Goal: Task Accomplishment & Management: Manage account settings

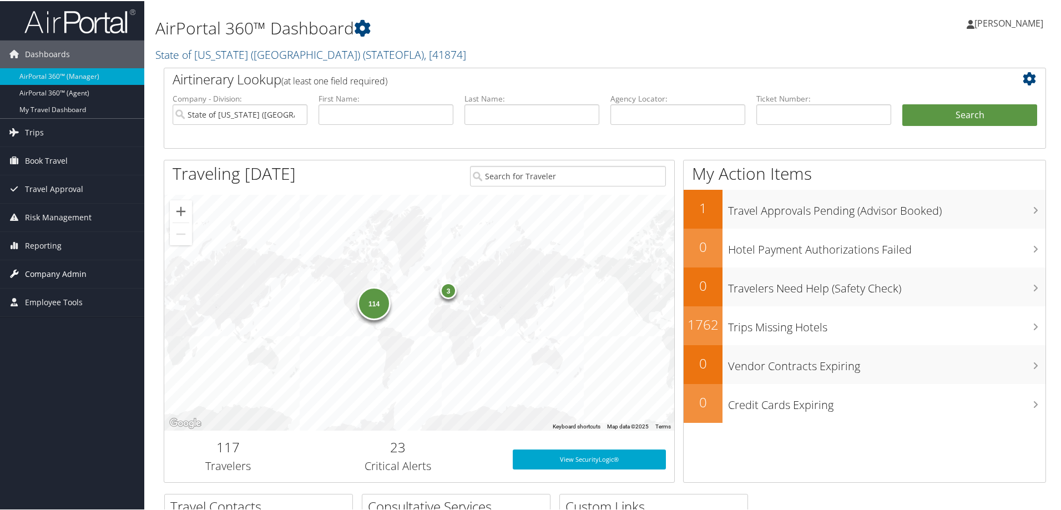
click at [65, 267] on span "Company Admin" at bounding box center [56, 273] width 62 height 28
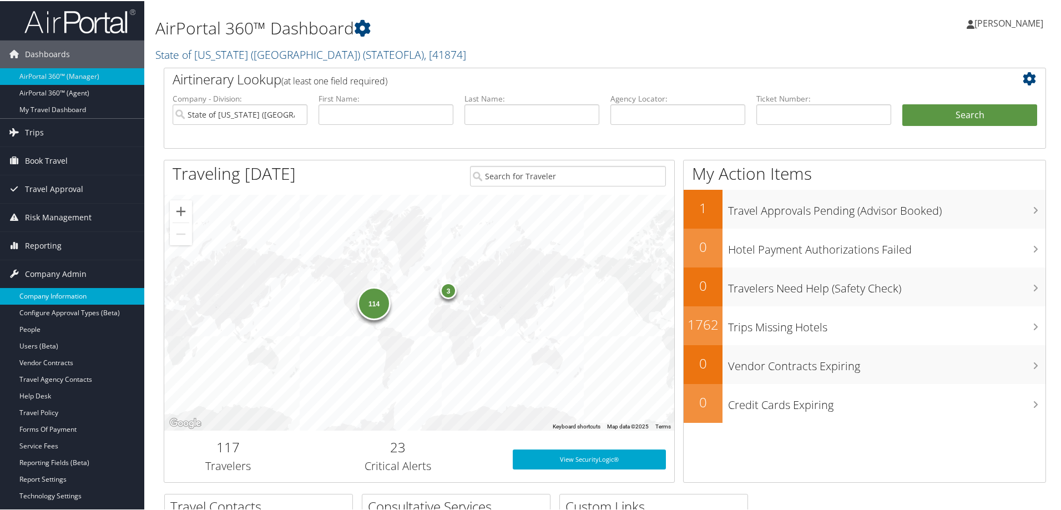
click at [79, 298] on link "Company Information" at bounding box center [72, 295] width 144 height 17
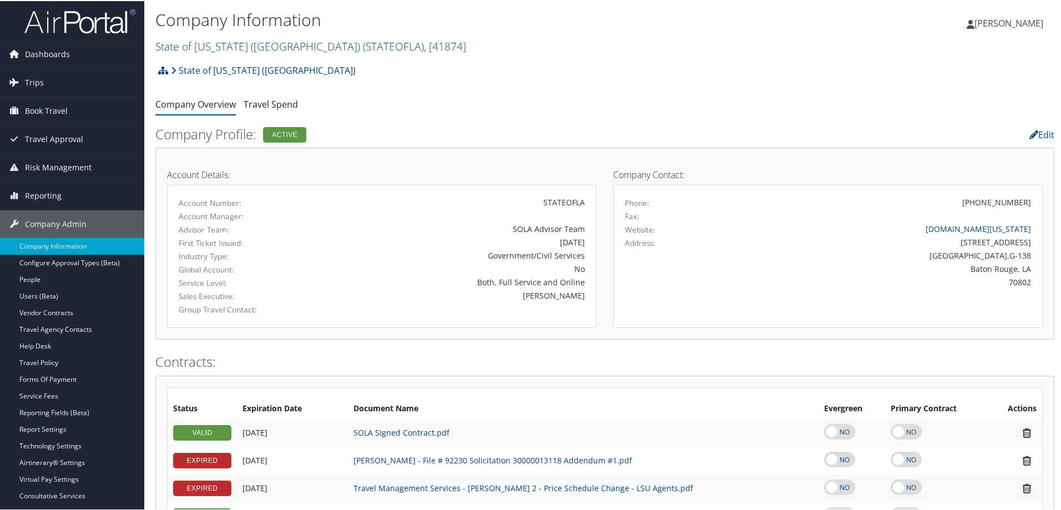
click at [386, 47] on h2 "State of [US_STATE] (SOLA) ( STATEOFLA ) , [ 41874 ]" at bounding box center [454, 44] width 599 height 19
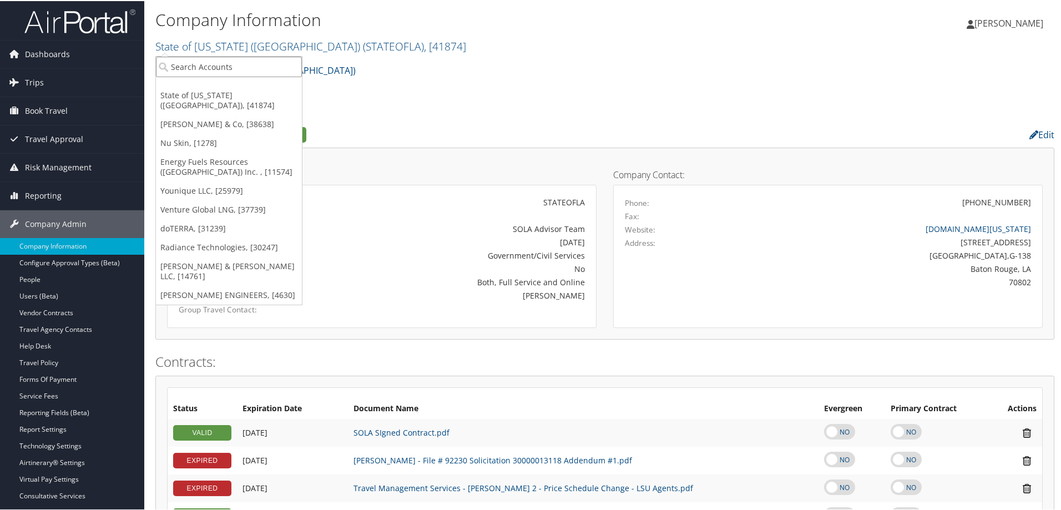
click at [201, 68] on input "search" at bounding box center [229, 66] width 146 height 21
type input "arc"
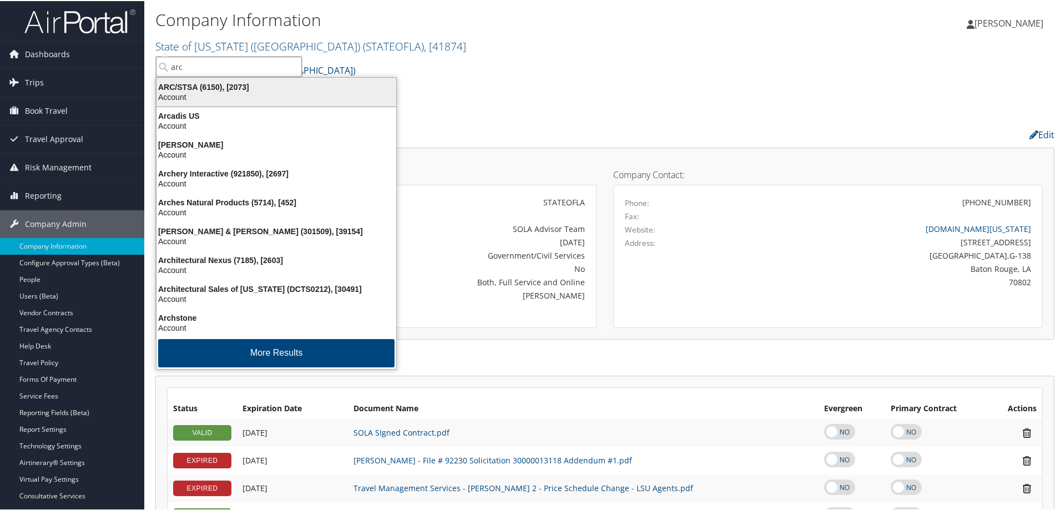
click at [196, 96] on div "Account" at bounding box center [276, 96] width 253 height 10
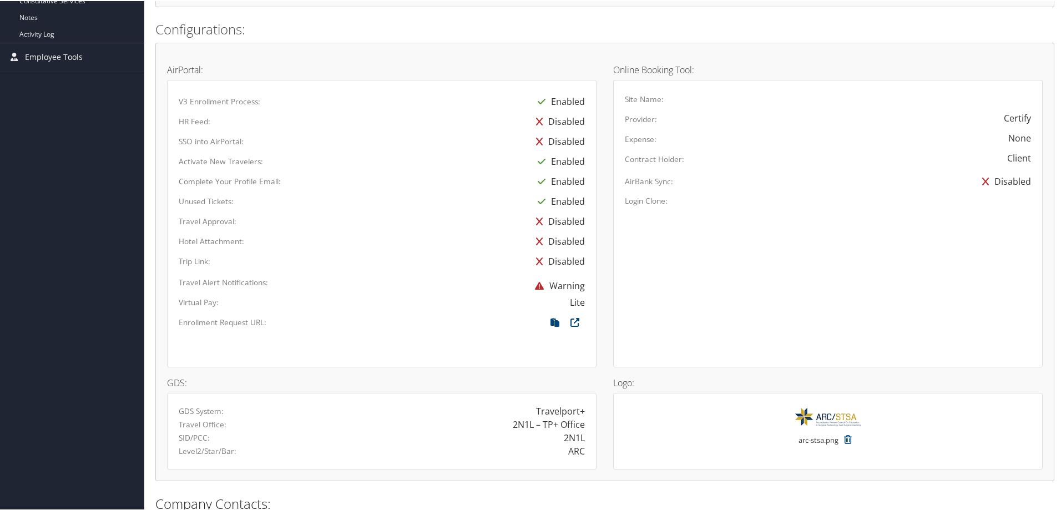
scroll to position [500, 0]
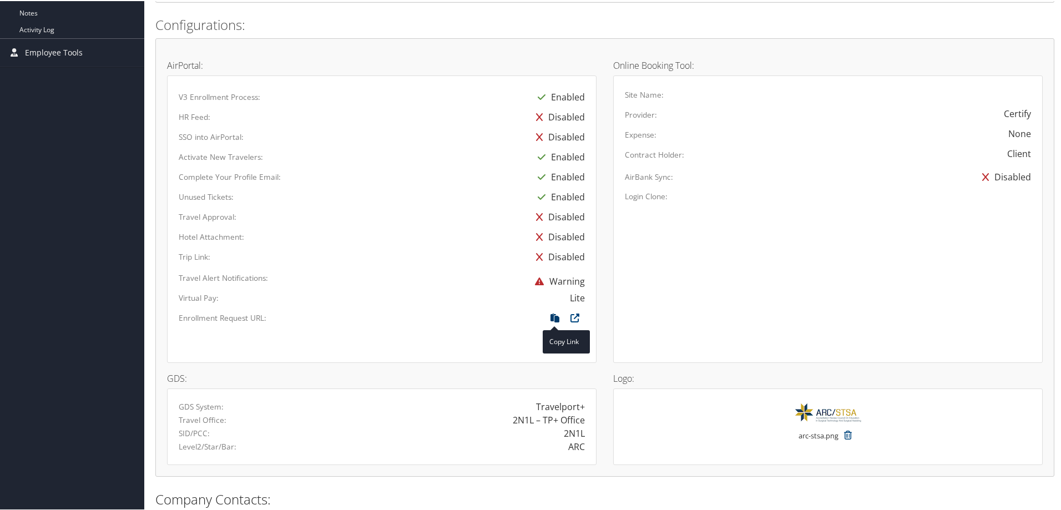
click at [552, 313] on icon at bounding box center [555, 319] width 20 height 14
